Goal: Task Accomplishment & Management: Complete application form

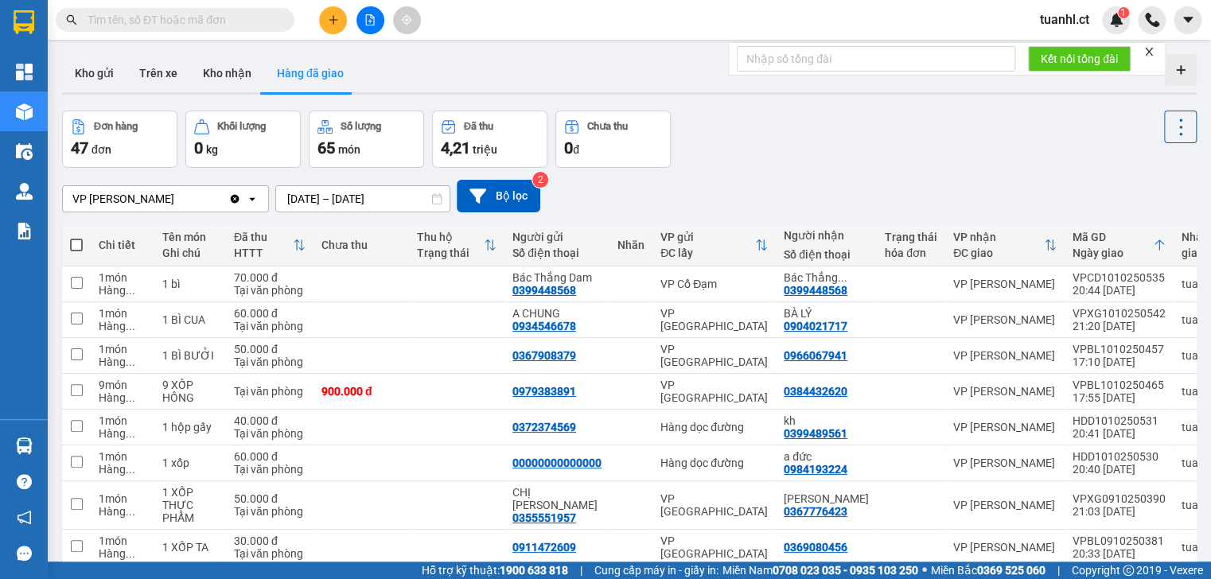
click at [328, 14] on icon "plus" at bounding box center [333, 19] width 11 height 11
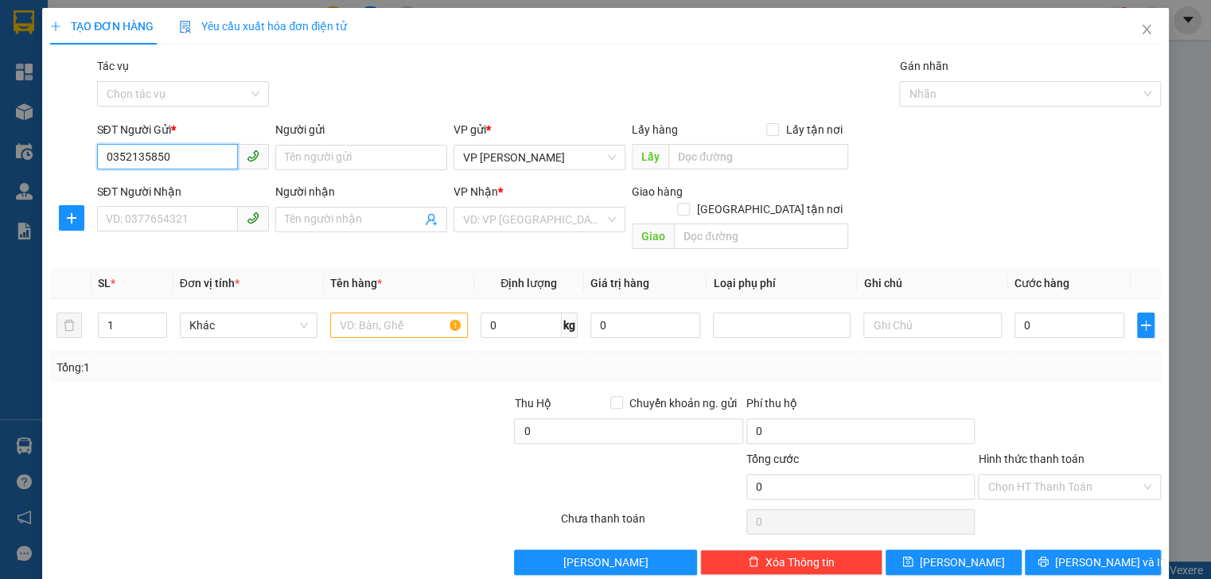
click at [146, 159] on input "0352135850" at bounding box center [167, 156] width 141 height 25
type input "0352132850"
click at [313, 167] on input "Người gửi" at bounding box center [361, 157] width 172 height 25
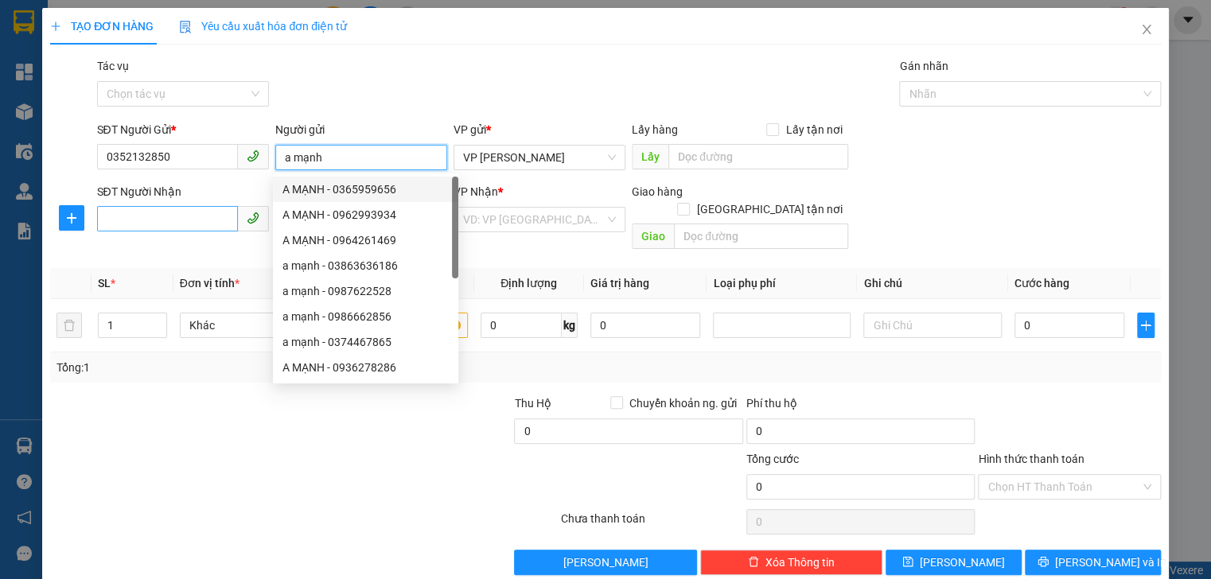
type input "a mạnh"
click at [162, 227] on input "SĐT Người Nhận" at bounding box center [167, 218] width 141 height 25
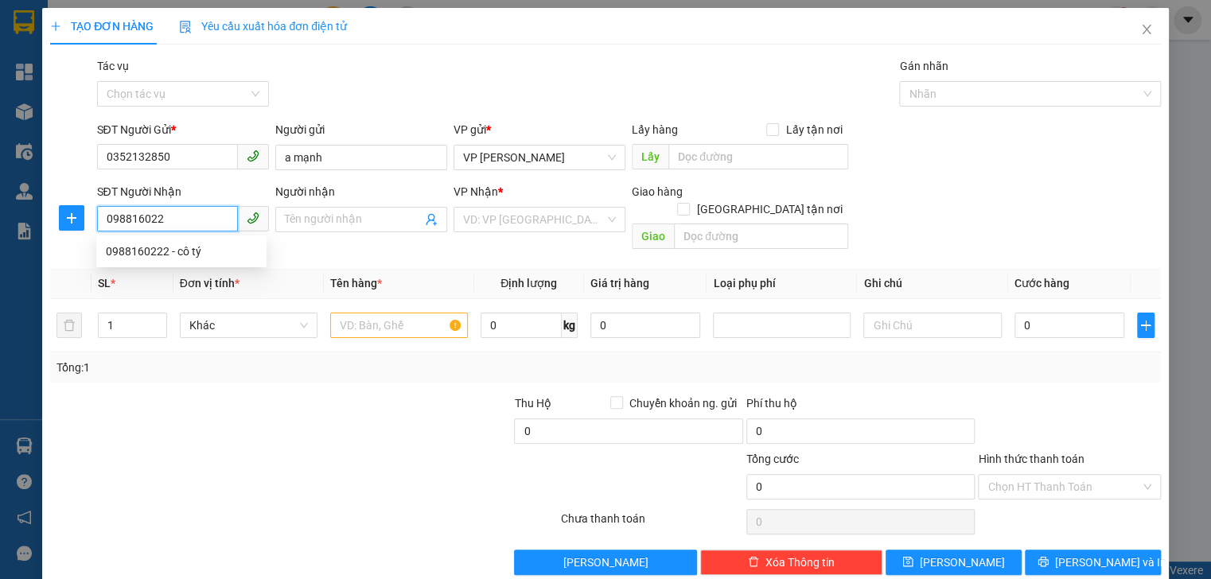
type input "0988160222"
click at [184, 249] on div "0988160222 - cô tý" at bounding box center [181, 252] width 151 height 18
type input "cô tý"
type input "cổ đạm"
type input "50.000"
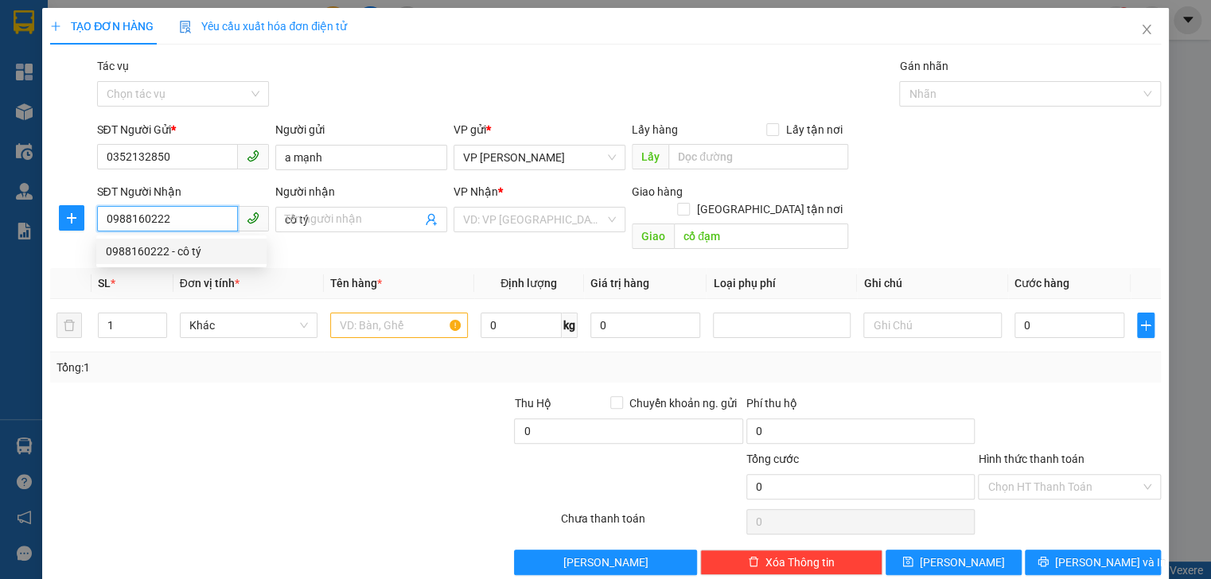
type input "50.000"
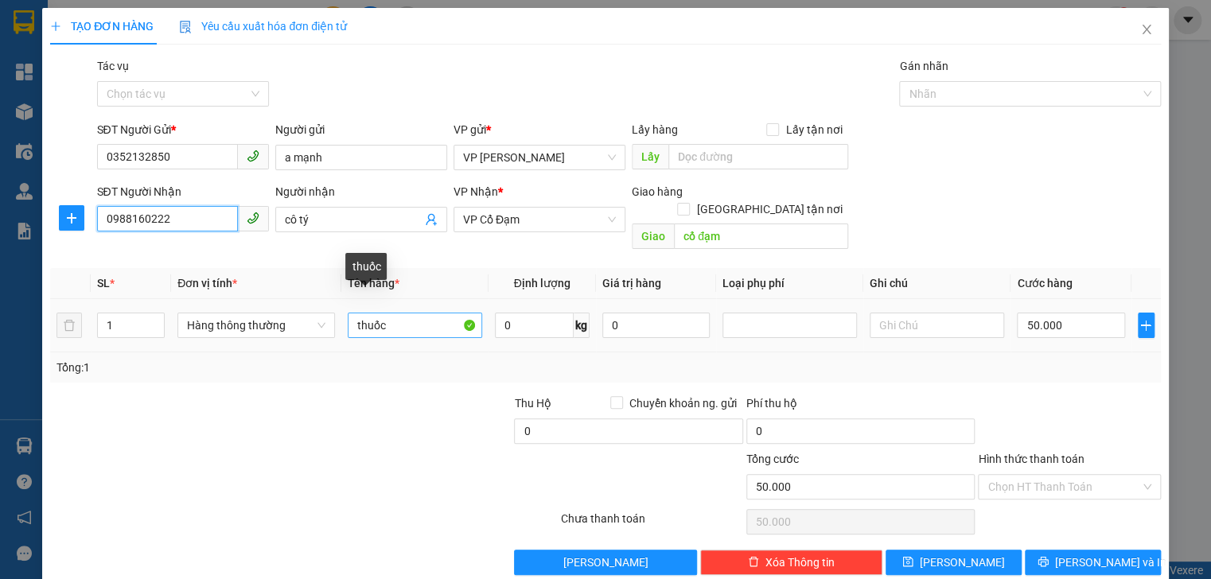
type input "0988160222"
click at [420, 313] on input "thuốc" at bounding box center [415, 325] width 134 height 25
type input "t"
type input "thuốc"
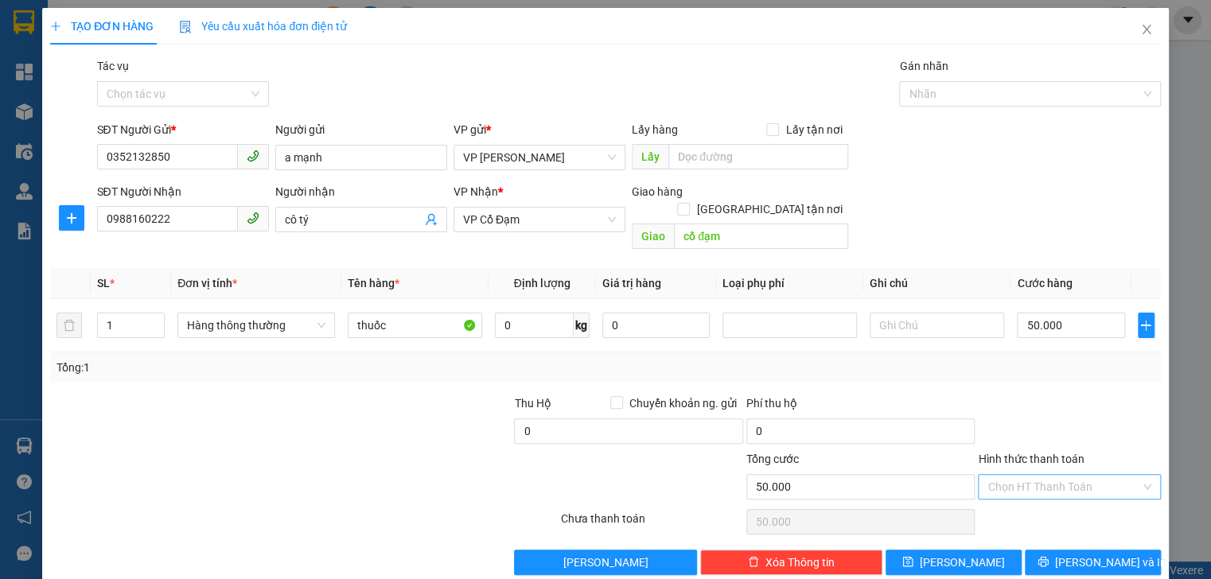
click at [1069, 475] on input "Hình thức thanh toán" at bounding box center [1063, 487] width 152 height 24
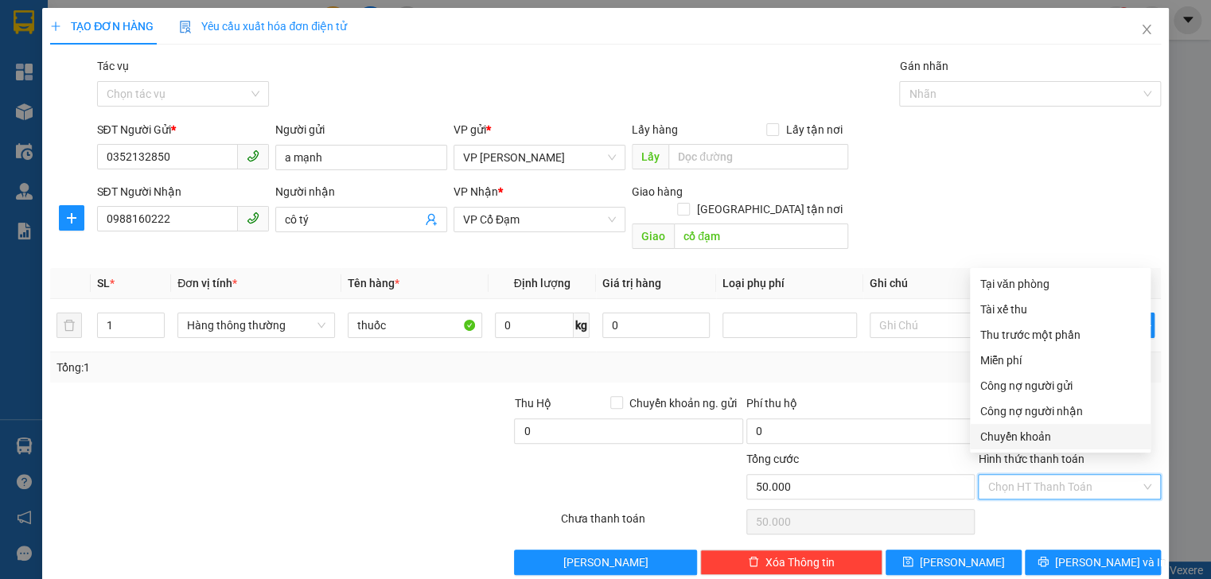
click at [1032, 431] on div "Chuyển khoản" at bounding box center [1060, 437] width 162 height 18
type input "0"
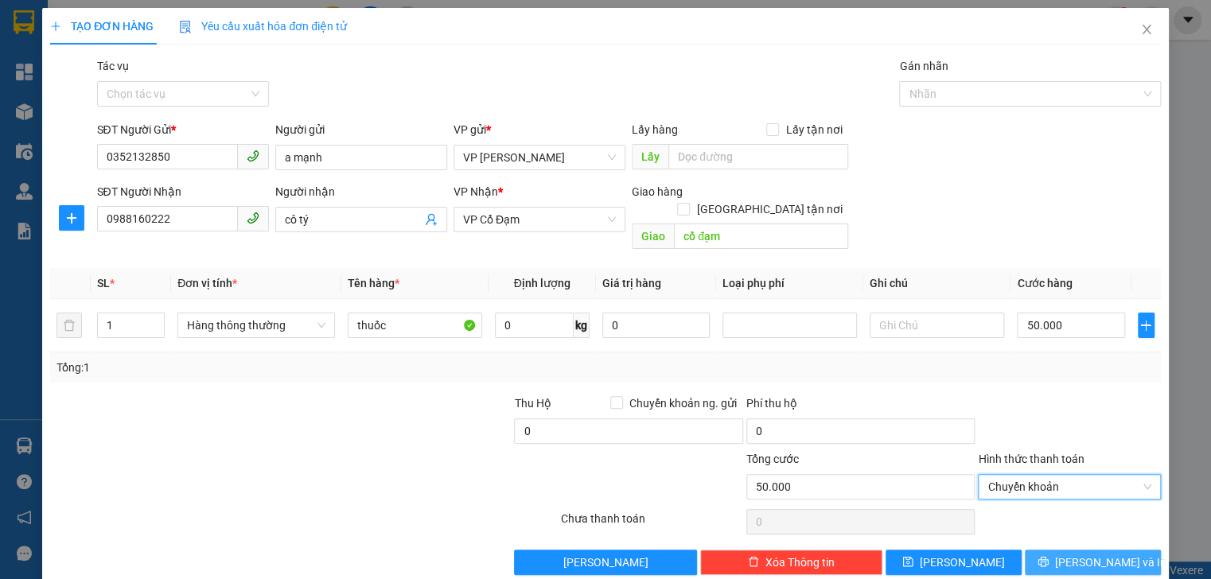
click at [1092, 554] on span "[PERSON_NAME] và In" at bounding box center [1110, 563] width 111 height 18
